Goal: Task Accomplishment & Management: Manage account settings

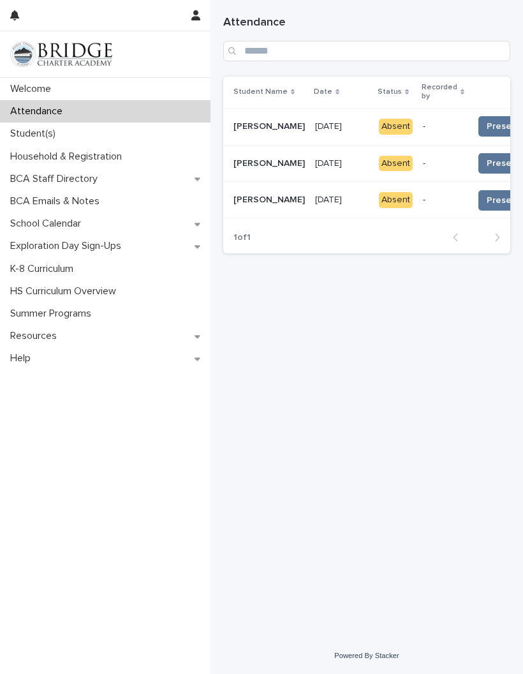
click at [487, 121] on span "Present 📥" at bounding box center [510, 126] width 47 height 13
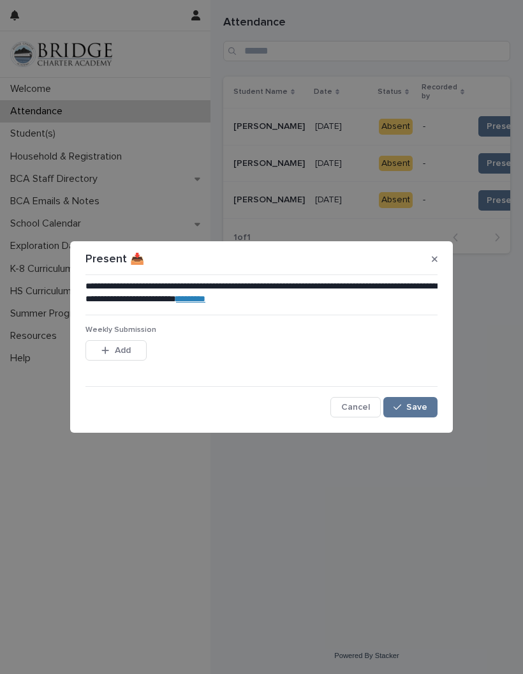
click at [413, 404] on span "Save" at bounding box center [417, 407] width 21 height 9
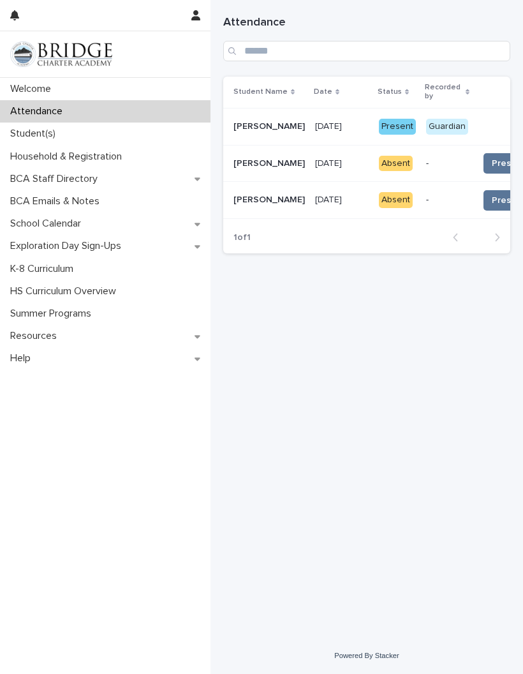
click at [492, 158] on span "Present 📥" at bounding box center [515, 163] width 47 height 13
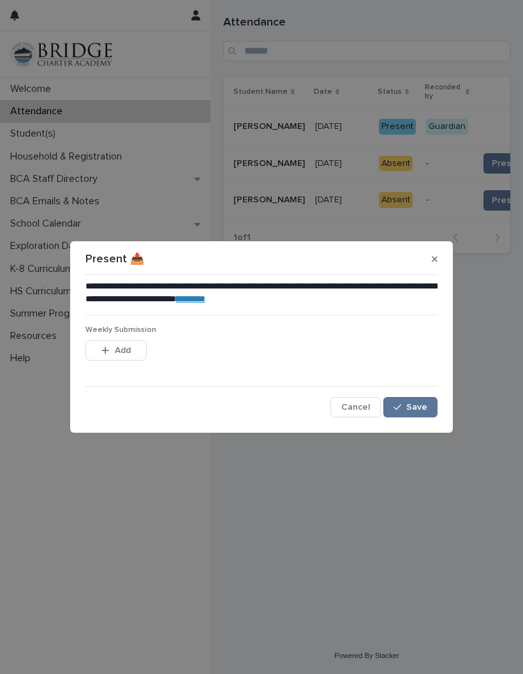
click at [419, 407] on span "Save" at bounding box center [417, 407] width 21 height 9
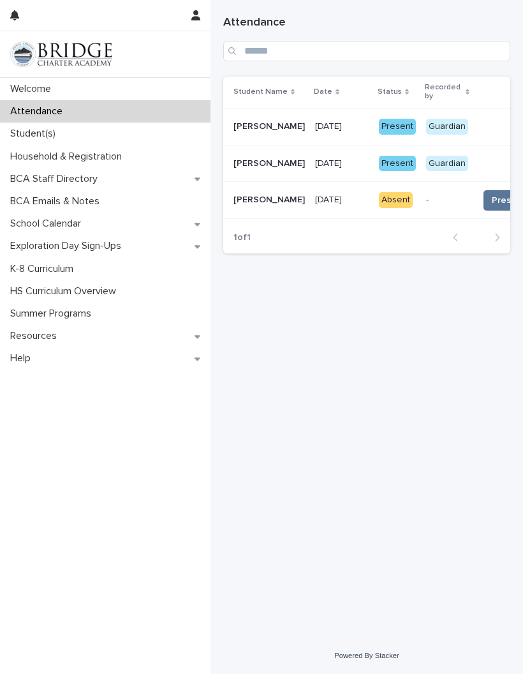
click at [492, 195] on span "Present 📥" at bounding box center [515, 200] width 47 height 13
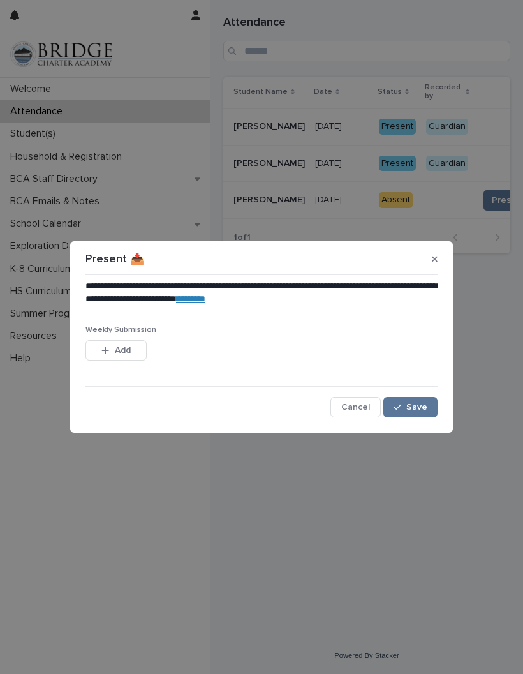
click at [419, 400] on button "Save" at bounding box center [411, 407] width 54 height 20
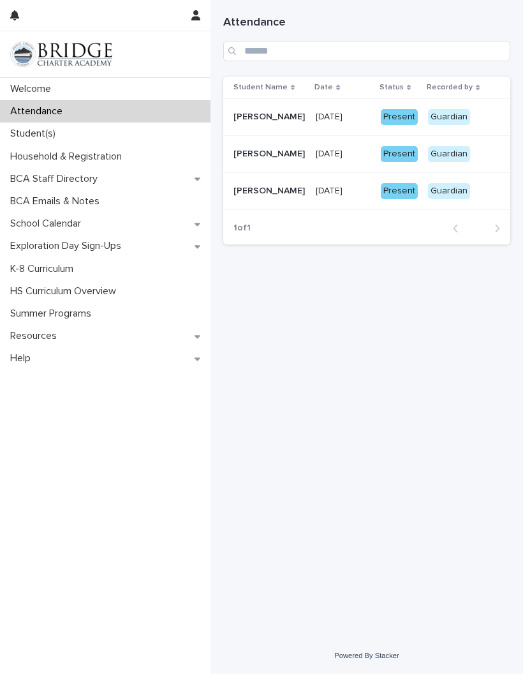
click at [50, 135] on p "Student(s)" at bounding box center [35, 134] width 61 height 12
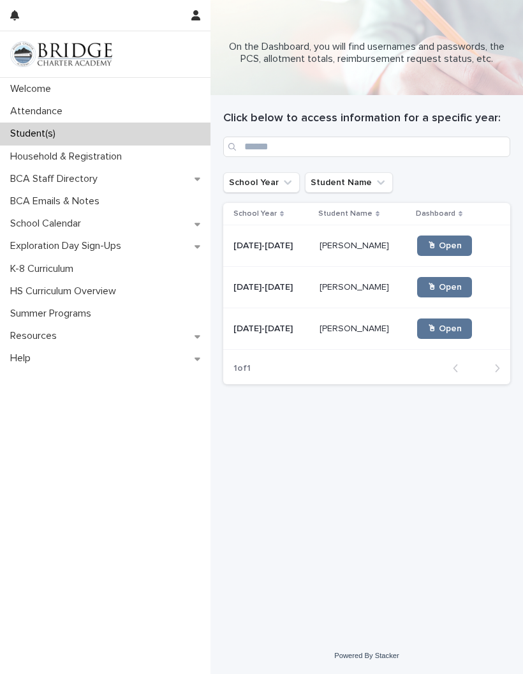
click at [435, 283] on span "🖱 Open" at bounding box center [445, 287] width 34 height 9
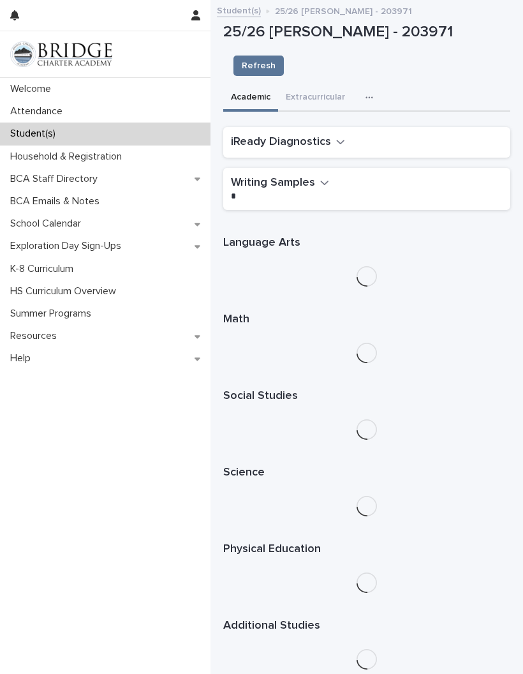
click at [370, 93] on icon "button" at bounding box center [370, 97] width 8 height 9
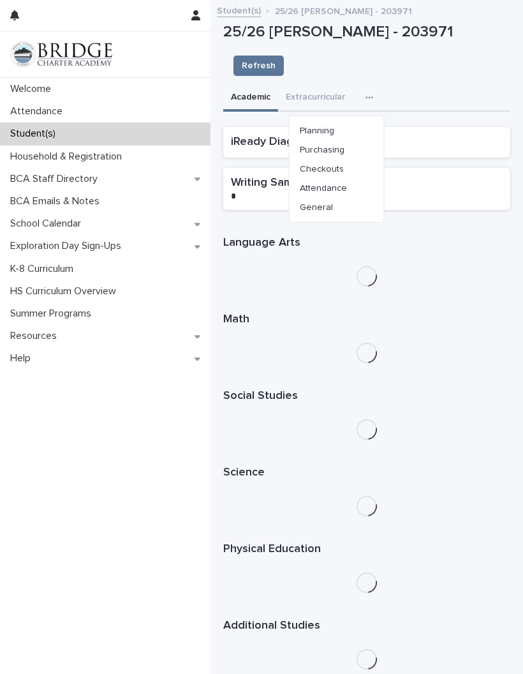
click at [341, 146] on span "Purchasing" at bounding box center [322, 150] width 45 height 9
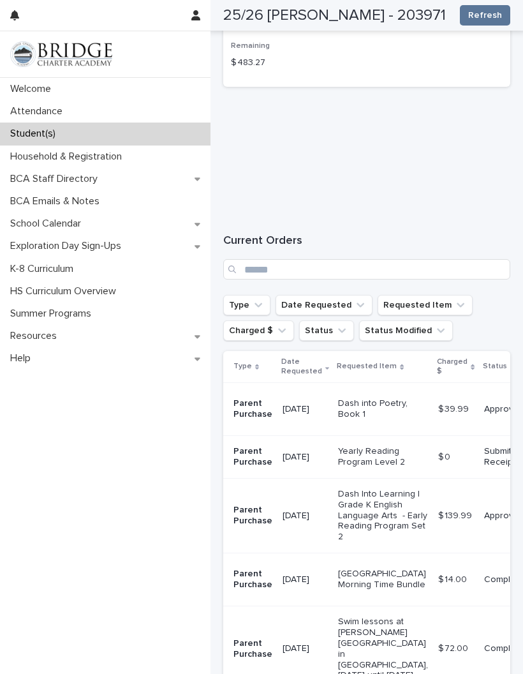
click at [44, 89] on p "Welcome" at bounding box center [33, 89] width 56 height 12
